Goal: Task Accomplishment & Management: Manage account settings

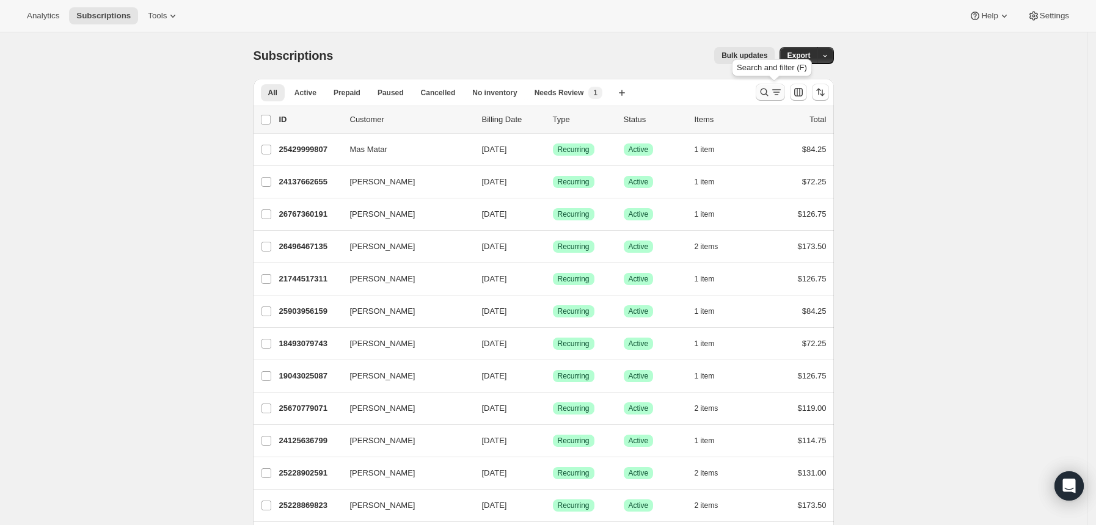
click at [774, 90] on icon "Search and filter results" at bounding box center [776, 92] width 12 height 12
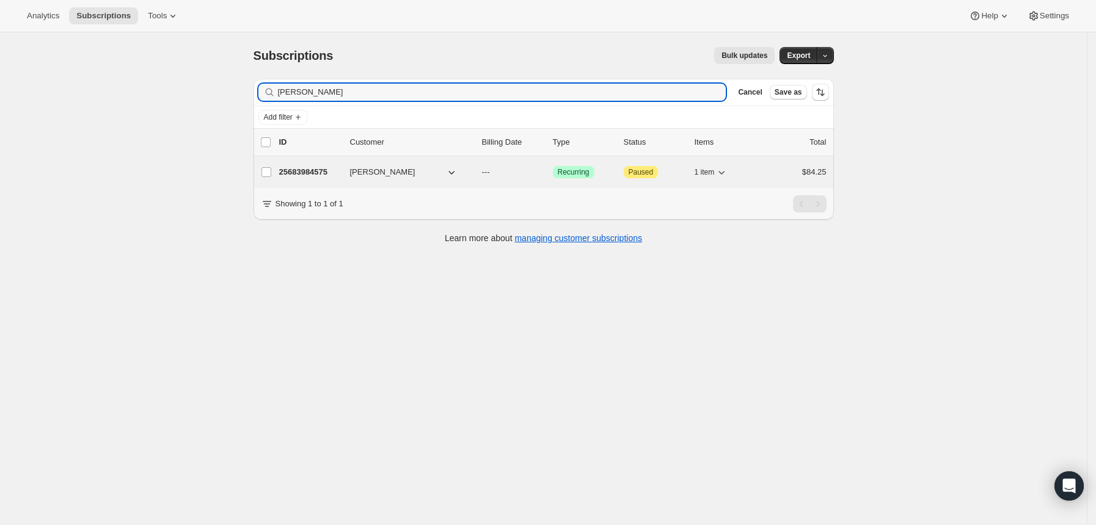
type input "[PERSON_NAME]"
click at [340, 172] on p "25683984575" at bounding box center [309, 172] width 61 height 12
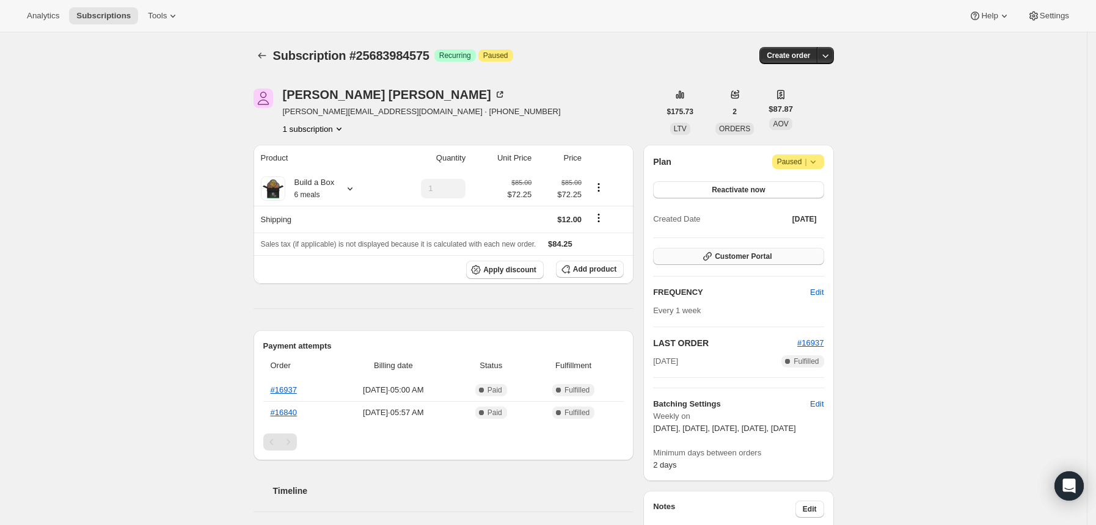
click at [720, 258] on span "Customer Portal" at bounding box center [743, 257] width 57 height 10
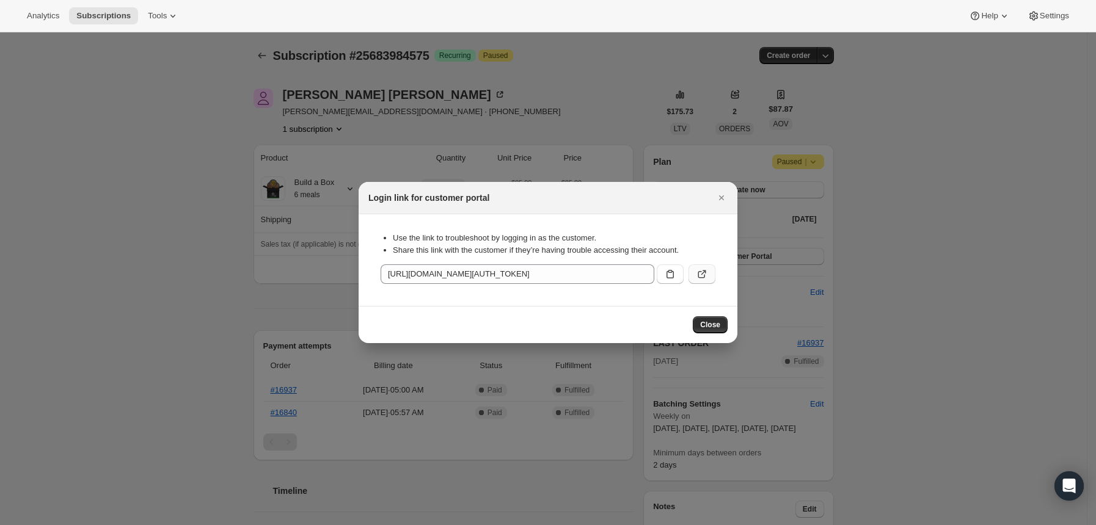
click at [696, 274] on icon ":rc9:" at bounding box center [702, 274] width 12 height 12
click at [695, 276] on button ":rc9:" at bounding box center [701, 275] width 27 height 20
click at [727, 195] on icon "Close" at bounding box center [721, 198] width 12 height 12
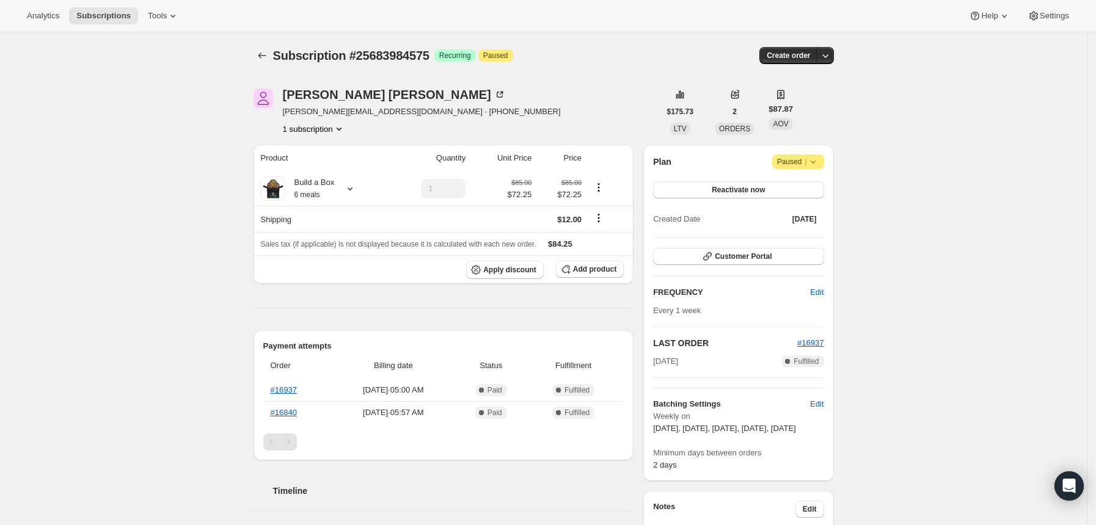
scroll to position [162, 0]
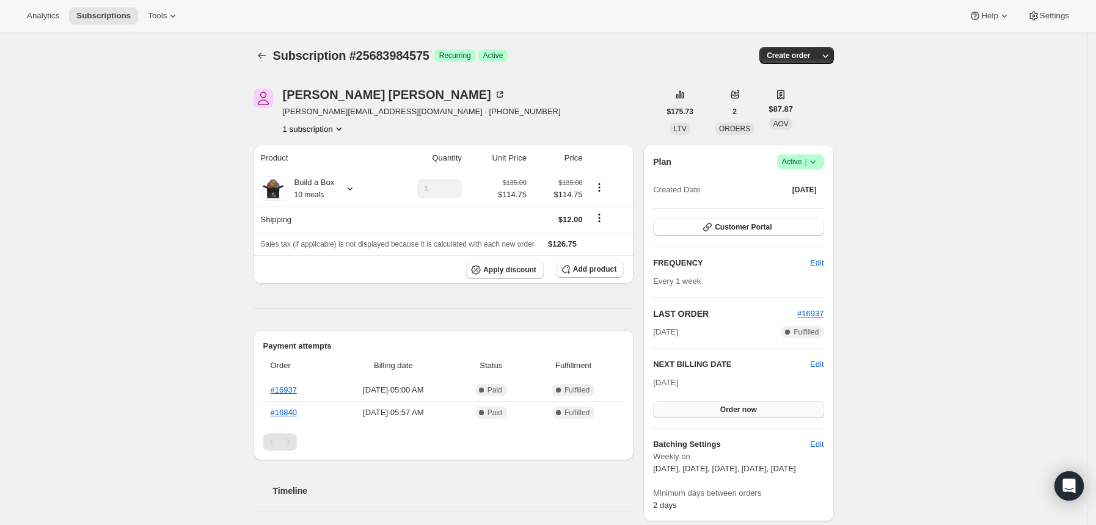
click at [711, 413] on button "Order now" at bounding box center [738, 409] width 170 height 17
click at [724, 409] on span "Click to confirm" at bounding box center [738, 410] width 56 height 10
click at [977, 281] on div "Subscription #25683984575. This page is ready Subscription #25683984575 Success…" at bounding box center [543, 529] width 1087 height 995
click at [255, 291] on div "Francine DeMarco fran.demarco7@gmail.com · +19148350477 1 subscription $175.73 …" at bounding box center [539, 529] width 590 height 921
click at [265, 59] on icon "Subscriptions" at bounding box center [262, 55] width 12 height 12
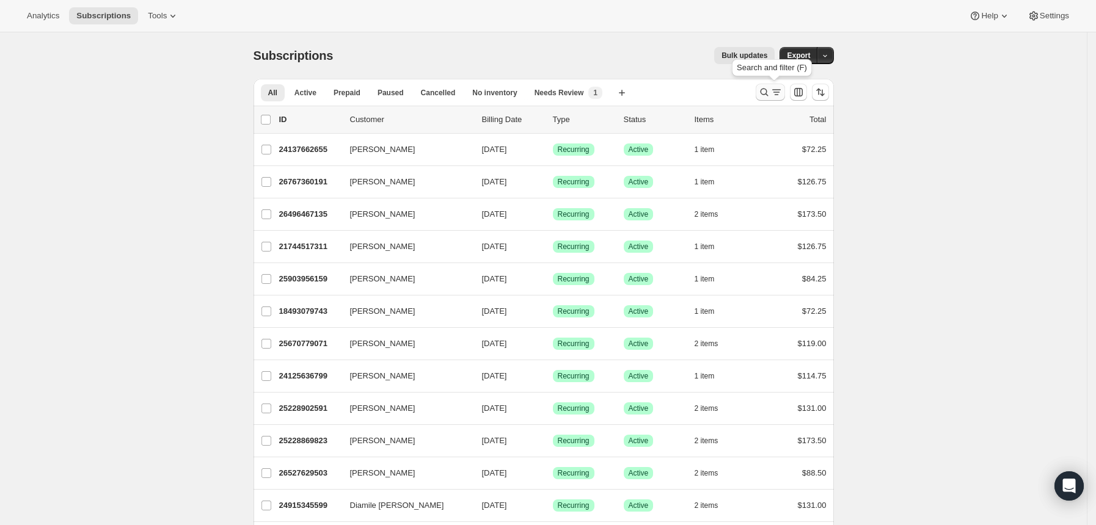
click at [766, 89] on icon "Search and filter results" at bounding box center [764, 93] width 8 height 8
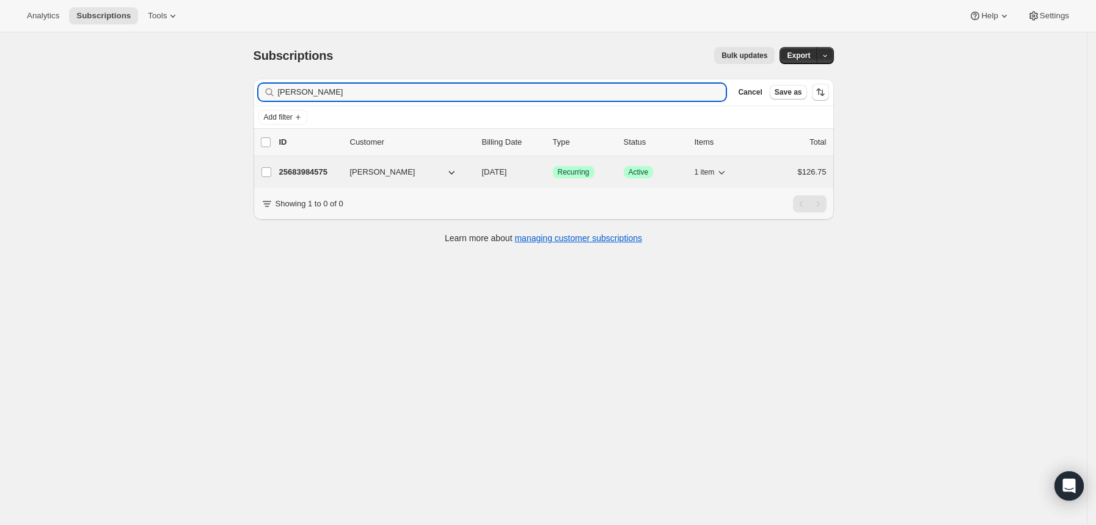
type input "[PERSON_NAME]"
click at [312, 172] on p "25683984575" at bounding box center [309, 172] width 61 height 12
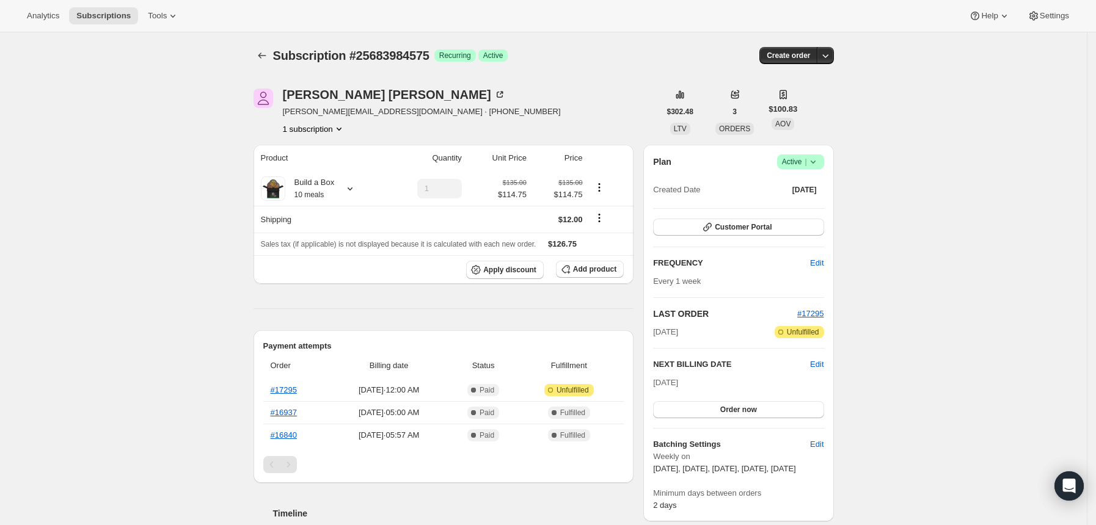
drag, startPoint x: 1020, startPoint y: 126, endPoint x: 1007, endPoint y: 133, distance: 15.0
click at [750, 230] on span "Customer Portal" at bounding box center [743, 227] width 57 height 10
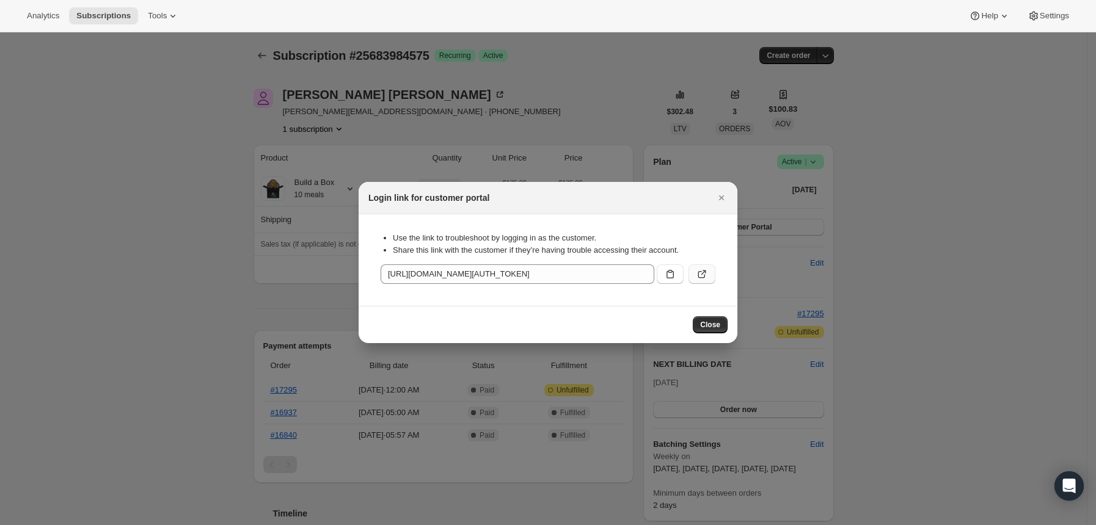
click at [692, 271] on button ":rcb:" at bounding box center [701, 275] width 27 height 20
click at [721, 197] on icon "Close" at bounding box center [721, 197] width 5 height 5
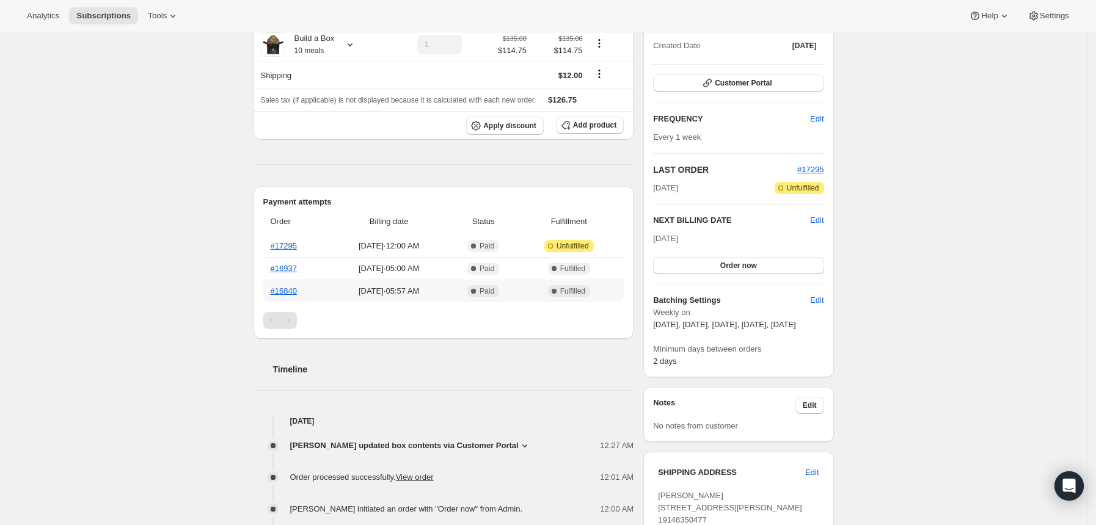
scroll to position [162, 0]
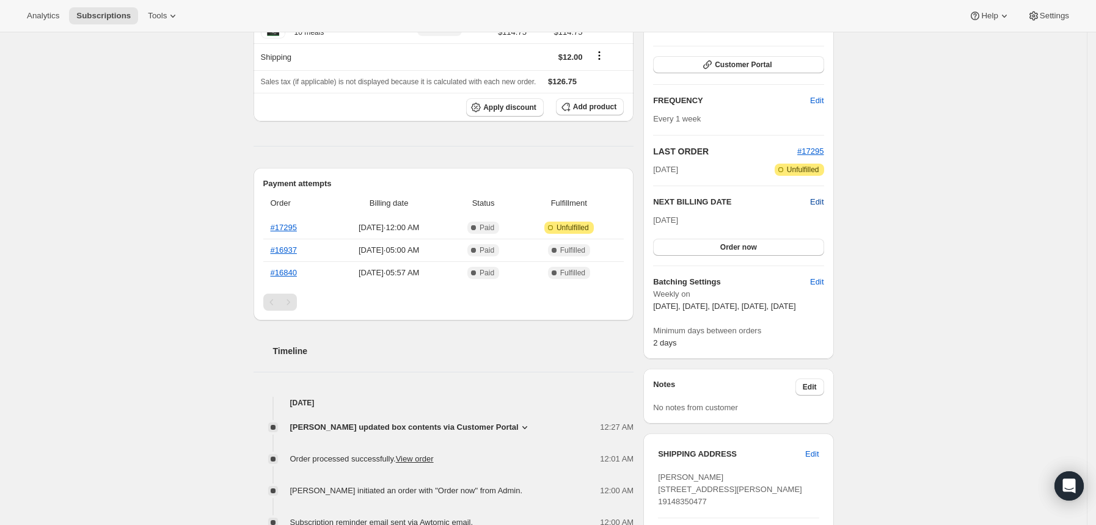
click at [817, 197] on span "Edit" at bounding box center [816, 202] width 13 height 12
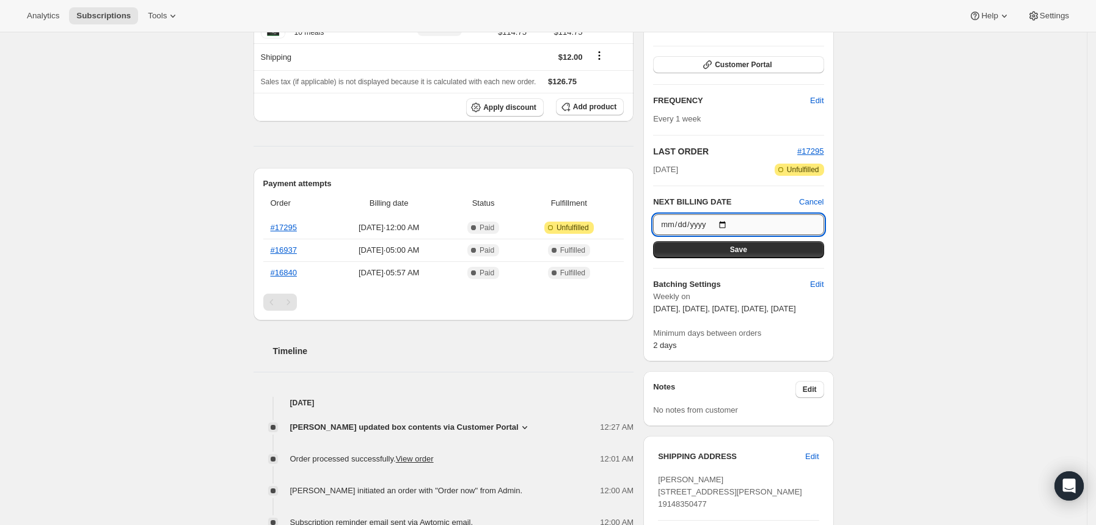
click at [729, 229] on input "2025-08-20" at bounding box center [738, 224] width 170 height 21
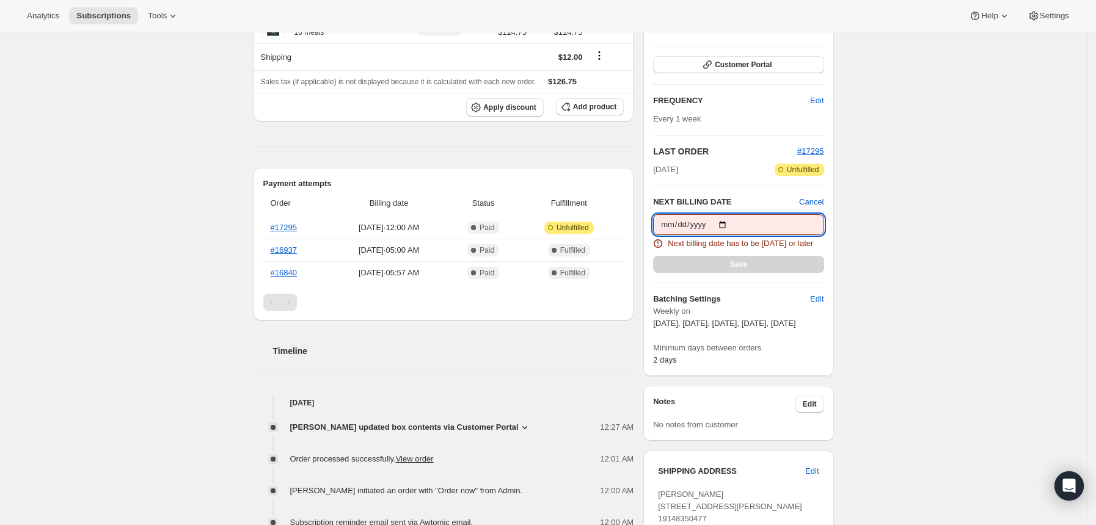
click at [735, 224] on input "2025-08-12" at bounding box center [738, 224] width 170 height 21
click at [734, 227] on input "2025-08-13" at bounding box center [738, 224] width 170 height 21
type input "2025-08-14"
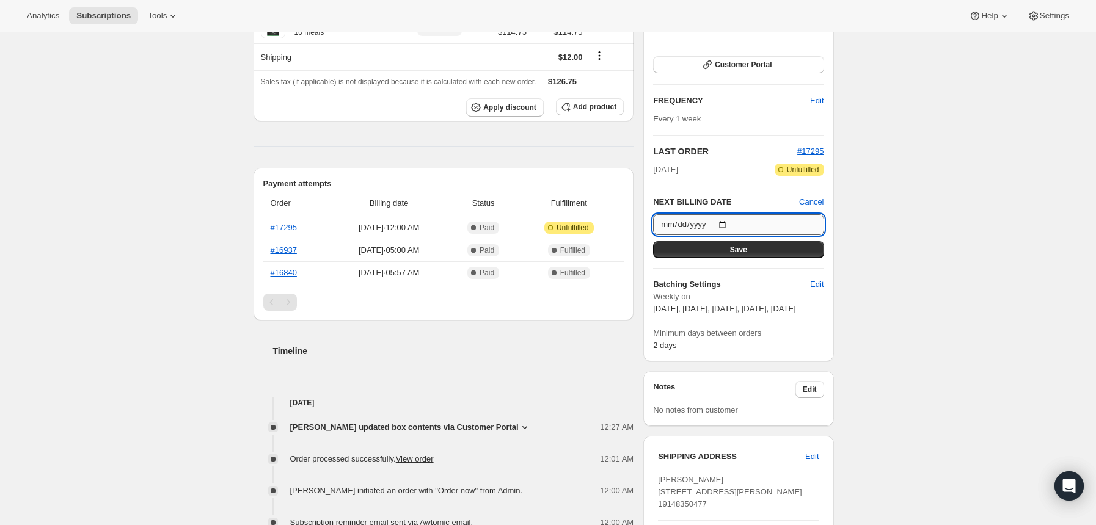
click at [731, 225] on input "2025-08-14" at bounding box center [738, 224] width 170 height 21
click at [714, 252] on button "Save" at bounding box center [738, 249] width 170 height 17
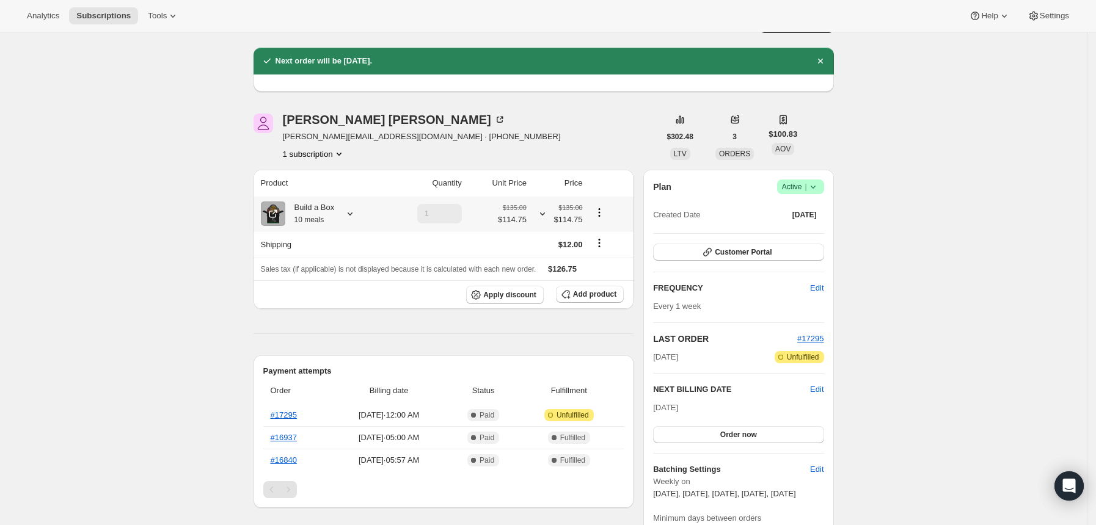
scroll to position [194, 0]
